Goal: Information Seeking & Learning: Understand process/instructions

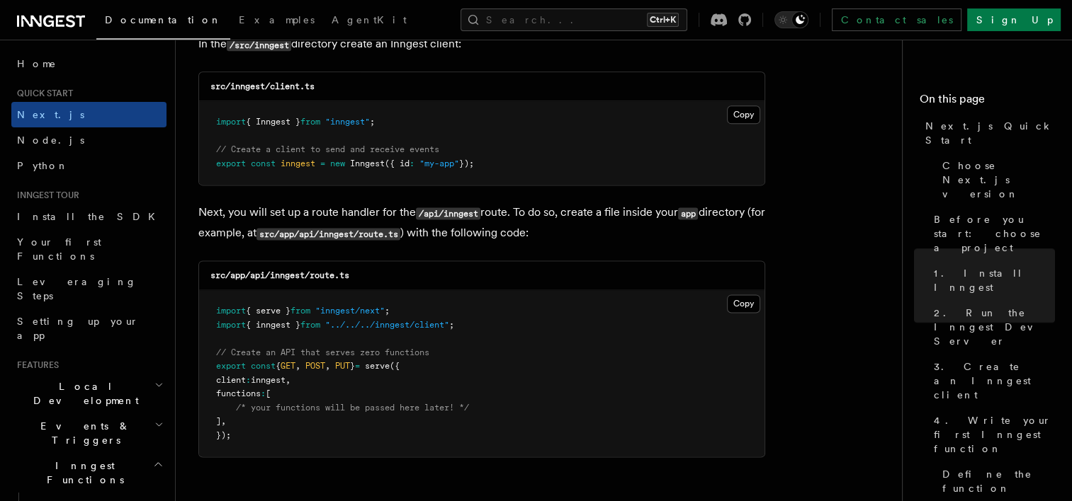
scroll to position [1912, 0]
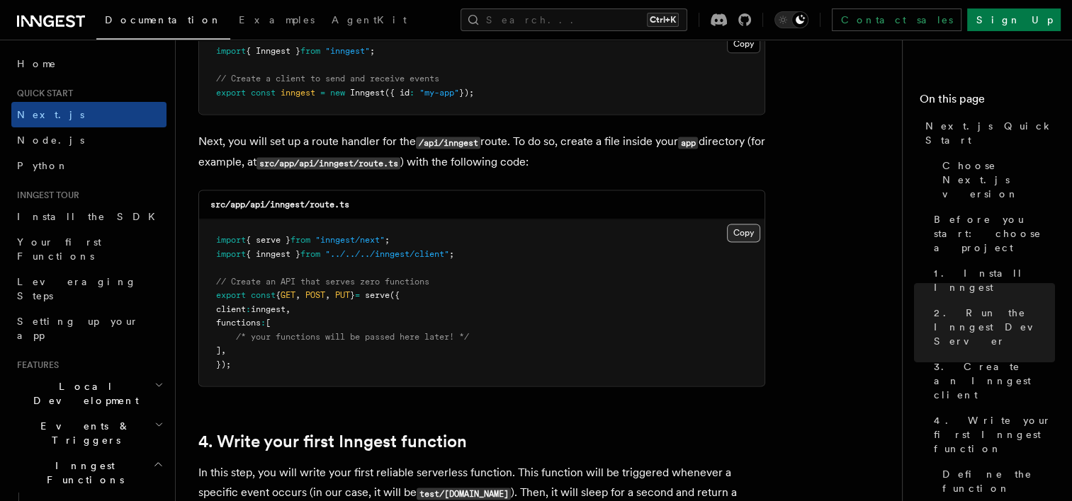
click at [749, 237] on button "Copy Copied" at bounding box center [743, 233] width 33 height 18
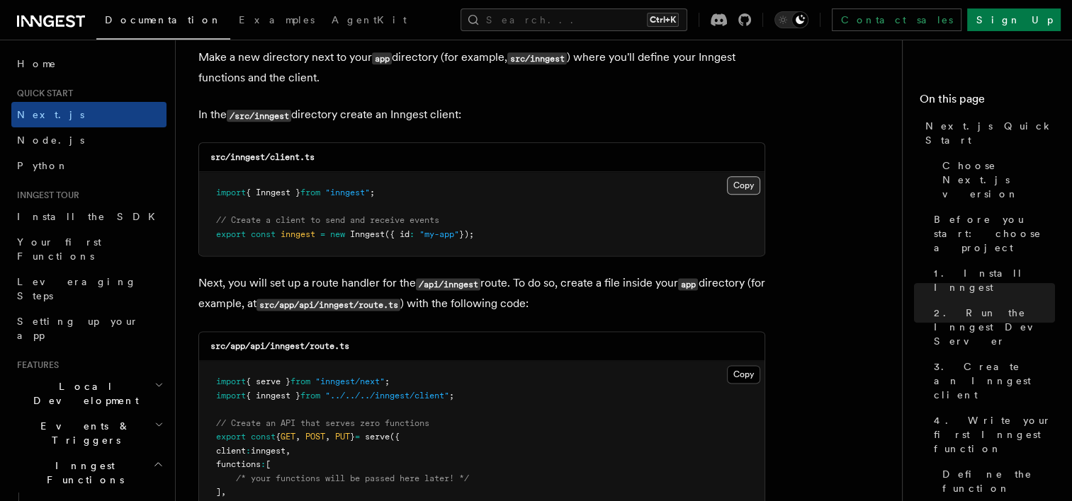
click at [748, 181] on button "Copy Copied" at bounding box center [743, 185] width 33 height 18
drag, startPoint x: 424, startPoint y: 196, endPoint x: 231, endPoint y: 192, distance: 193.4
click at [231, 192] on pre "import { Inngest } from "inngest" ; // Create a client to send and receive even…" at bounding box center [481, 214] width 565 height 84
drag, startPoint x: 231, startPoint y: 192, endPoint x: 227, endPoint y: 233, distance: 41.2
click at [227, 233] on span "export" at bounding box center [231, 234] width 30 height 10
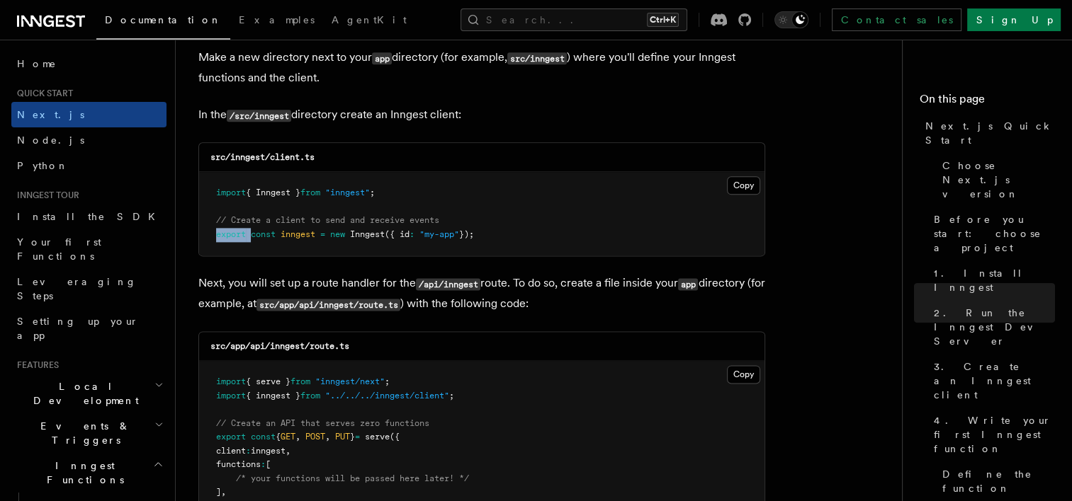
click at [227, 233] on span "export" at bounding box center [231, 234] width 30 height 10
drag, startPoint x: 227, startPoint y: 233, endPoint x: 446, endPoint y: 183, distance: 224.4
click at [493, 169] on div "src/inngest/client.ts" at bounding box center [481, 157] width 565 height 29
drag, startPoint x: 361, startPoint y: 188, endPoint x: 200, endPoint y: 195, distance: 161.7
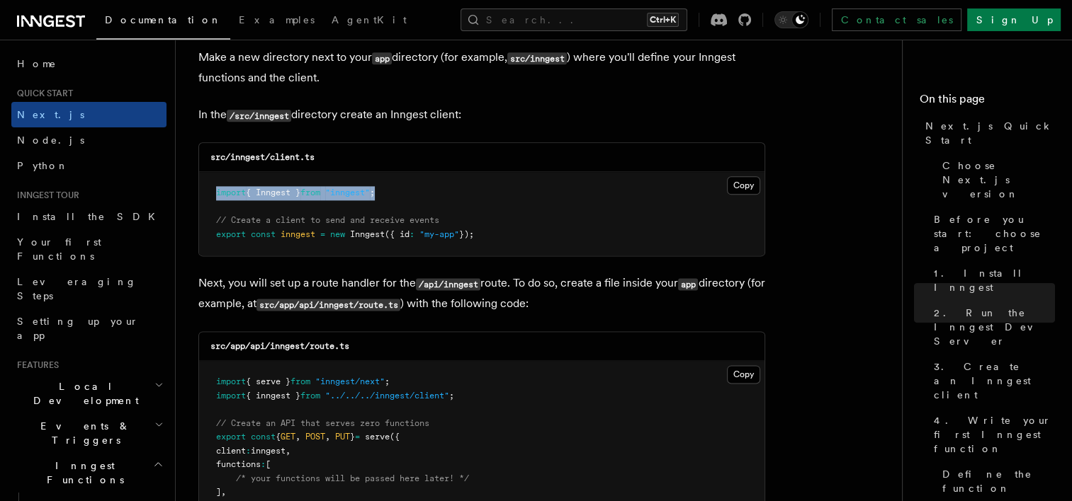
click at [200, 195] on pre "import { Inngest } from "inngest" ; // Create a client to send and receive even…" at bounding box center [481, 214] width 565 height 84
copy span "import { Inngest } from "inngest" ;"
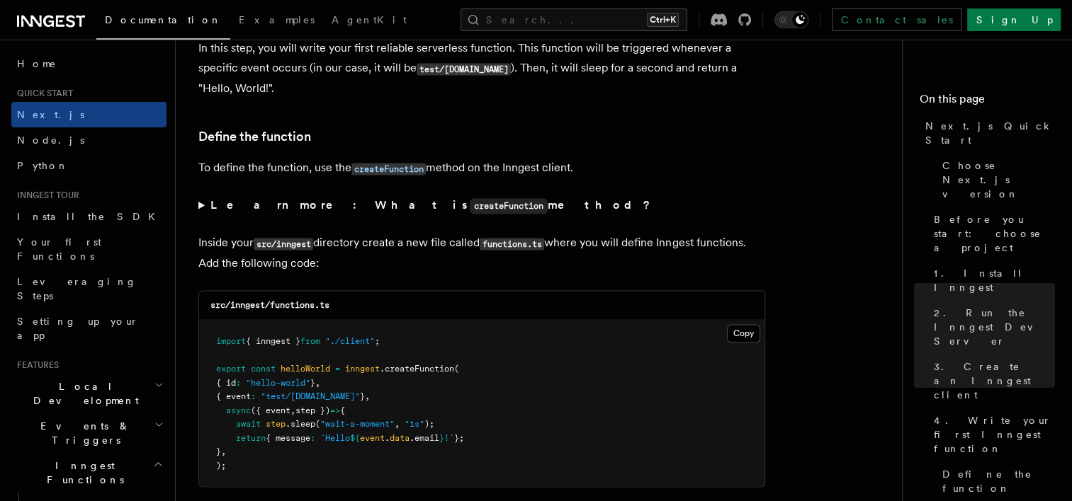
scroll to position [2408, 0]
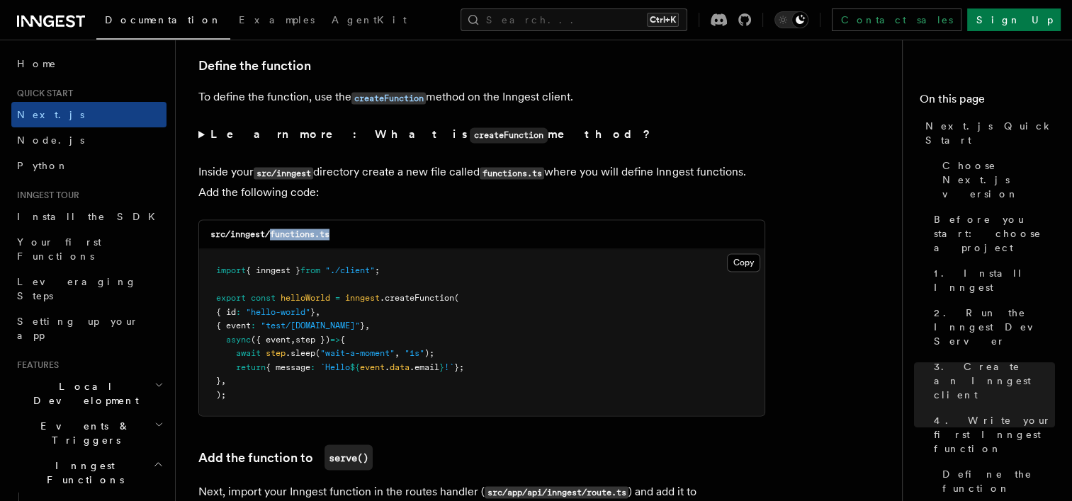
drag, startPoint x: 271, startPoint y: 237, endPoint x: 336, endPoint y: 238, distance: 65.2
click at [336, 238] on div "src/inngest/functions.ts" at bounding box center [481, 234] width 565 height 29
copy code "functions.ts"
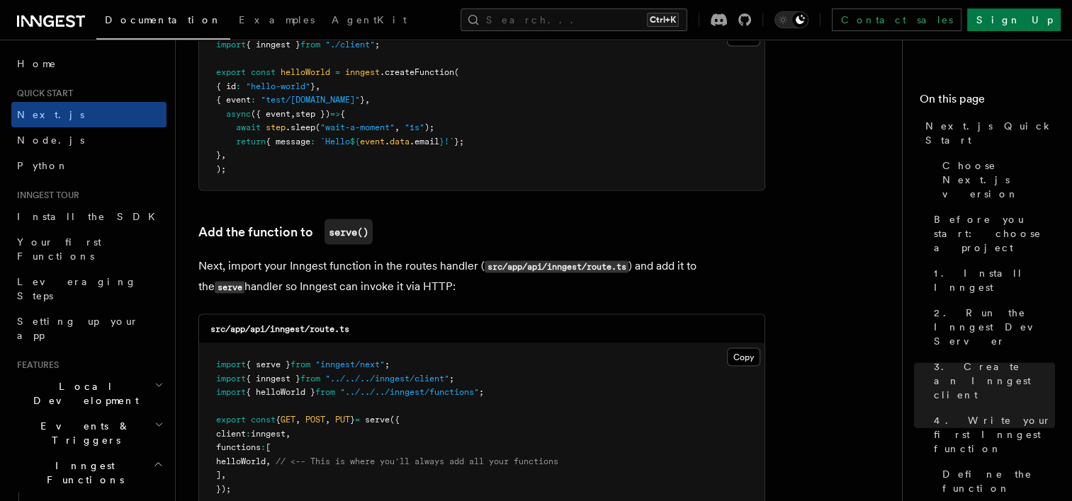
scroll to position [2351, 0]
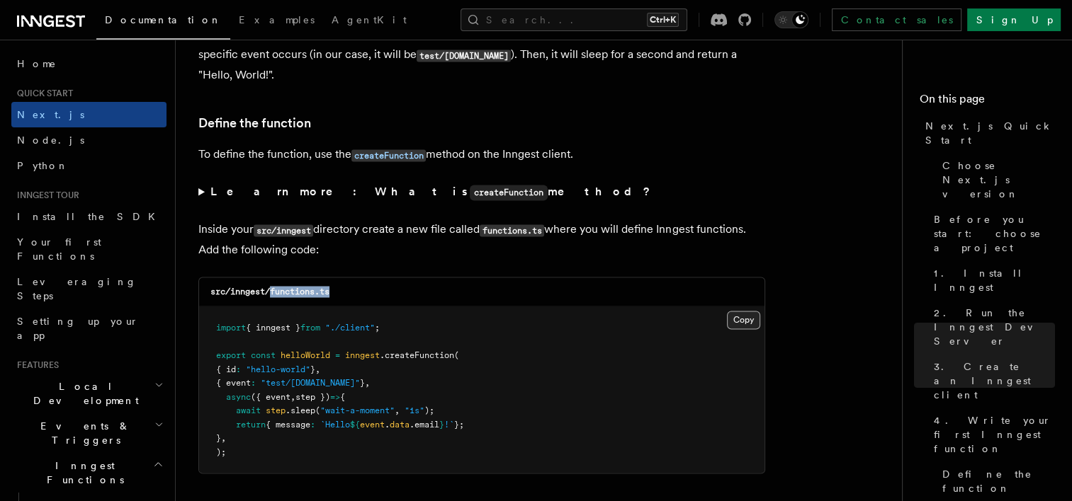
click at [739, 319] on button "Copy Copied" at bounding box center [743, 320] width 33 height 18
